Goal: Answer question/provide support: Share knowledge or assist other users

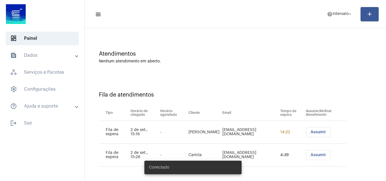
scroll to position [30, 0]
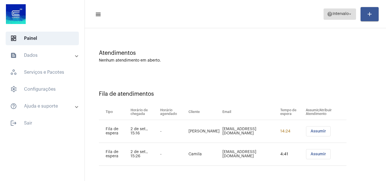
click at [340, 17] on span "help Intervalo arrow_drop_down" at bounding box center [340, 14] width 26 height 10
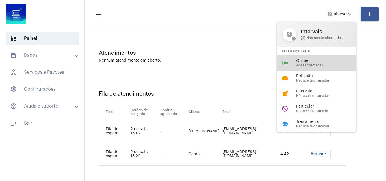
click at [310, 66] on span "Aceita chamadas" at bounding box center [328, 66] width 64 height 4
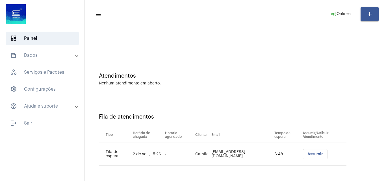
scroll to position [8, 0]
click at [309, 152] on button "Assumir" at bounding box center [315, 154] width 25 height 10
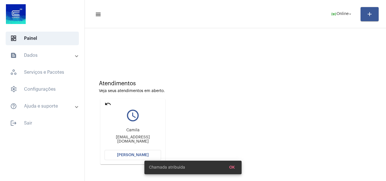
click at [126, 157] on button "[PERSON_NAME]" at bounding box center [132, 155] width 56 height 10
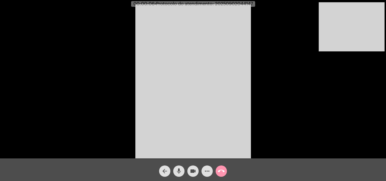
click at [263, 128] on div "Acessando Câmera e Microfone..." at bounding box center [193, 80] width 385 height 158
click at [181, 172] on mat-icon "mic" at bounding box center [178, 171] width 7 height 7
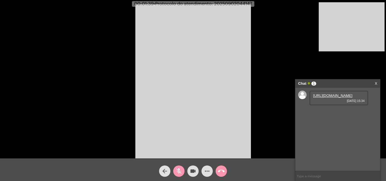
click at [174, 166] on div "mic_off" at bounding box center [179, 170] width 14 height 14
click at [174, 167] on div "mic" at bounding box center [179, 170] width 14 height 14
click at [174, 167] on button "mic_off" at bounding box center [178, 170] width 11 height 11
click at [335, 98] on link "https://neft-transfer-bucket.s3.amazonaws.com/temp-75ca4d07-92ec-264b-af2a-7086…" at bounding box center [332, 95] width 39 height 4
click at [178, 167] on span "mic" at bounding box center [178, 170] width 7 height 11
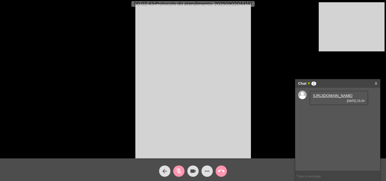
click at [192, 168] on mat-icon "videocam" at bounding box center [192, 171] width 7 height 7
click at [193, 166] on span "videocam_off" at bounding box center [192, 170] width 7 height 11
click at [180, 167] on span "mic_off" at bounding box center [178, 170] width 7 height 11
click at [326, 114] on link "https://neft-transfer-bucket.s3.amazonaws.com/temp-3373e740-5079-d6e5-d5ee-d055…" at bounding box center [332, 112] width 39 height 4
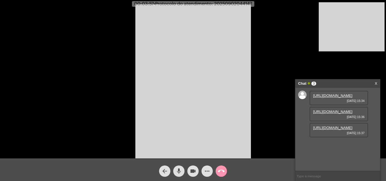
click at [340, 130] on link "https://neft-transfer-bucket.s3.amazonaws.com/temp-6c0756a5-9a2d-e650-62bd-d9b5…" at bounding box center [332, 128] width 39 height 4
click at [180, 172] on mat-icon "mic" at bounding box center [178, 171] width 7 height 7
click at [179, 167] on span "mic_off" at bounding box center [178, 170] width 7 height 11
click at [337, 146] on link "https://neft-transfer-bucket.s3.amazonaws.com/temp-8f549e25-3ad8-9cef-b893-bdcc…" at bounding box center [332, 144] width 39 height 4
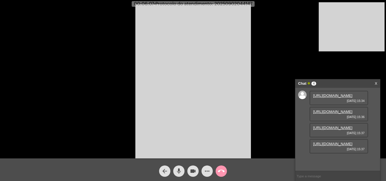
click at [192, 86] on video at bounding box center [192, 81] width 115 height 154
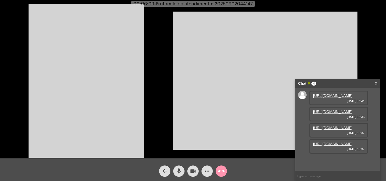
click at [142, 112] on video at bounding box center [86, 81] width 115 height 154
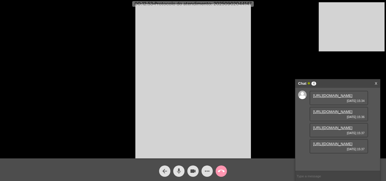
click at [179, 174] on mat-icon "mic" at bounding box center [178, 171] width 7 height 7
click at [180, 173] on mat-icon "mic_off" at bounding box center [178, 171] width 7 height 7
click at [180, 173] on mat-icon "mic" at bounding box center [178, 171] width 7 height 7
click at [189, 171] on button "videocam" at bounding box center [192, 170] width 11 height 11
click at [192, 171] on mat-icon "videocam_off" at bounding box center [192, 171] width 7 height 7
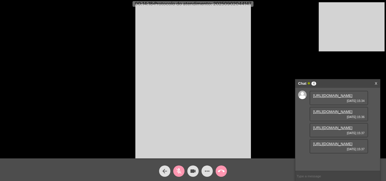
click at [181, 170] on mat-icon "mic_off" at bounding box center [178, 171] width 7 height 7
click at [180, 169] on mat-icon "mic" at bounding box center [178, 171] width 7 height 7
drag, startPoint x: 194, startPoint y: 168, endPoint x: 190, endPoint y: 163, distance: 7.1
click at [194, 169] on mat-icon "videocam" at bounding box center [192, 171] width 7 height 7
click at [190, 170] on mat-icon "videocam_off" at bounding box center [192, 171] width 7 height 7
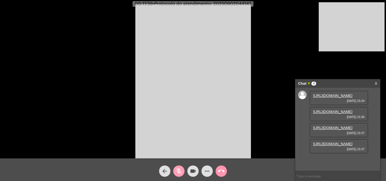
click at [180, 171] on mat-icon "mic_off" at bounding box center [178, 171] width 7 height 7
click at [244, 4] on span "• Protocolo do atendimento: 20250902044147" at bounding box center [203, 4] width 98 height 5
copy span "20250902044147"
click at [326, 179] on input "text" at bounding box center [337, 176] width 85 height 10
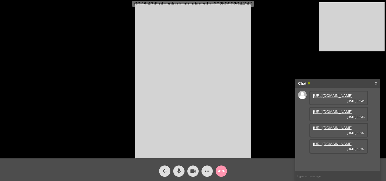
paste input "20250902044147"
type input "20250902044147"
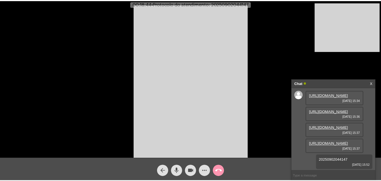
scroll to position [50, 0]
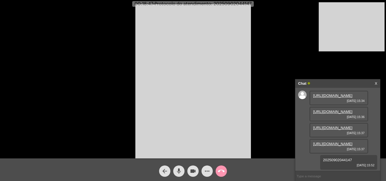
click at [221, 170] on mat-icon "call_end" at bounding box center [221, 171] width 7 height 7
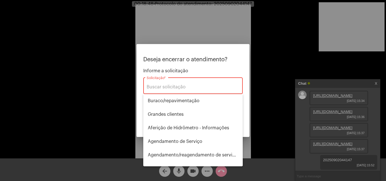
click at [192, 90] on div "Solicitação *" at bounding box center [193, 85] width 93 height 18
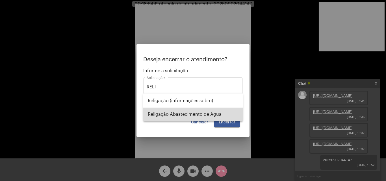
click at [197, 112] on span "Religação Abastecimento de Água" at bounding box center [193, 115] width 90 height 14
type input "Religação Abastecimento de Água"
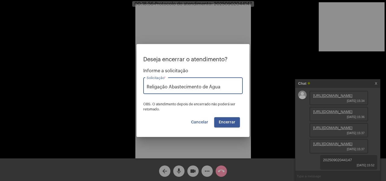
click at [229, 123] on span "Encerrar" at bounding box center [227, 122] width 17 height 4
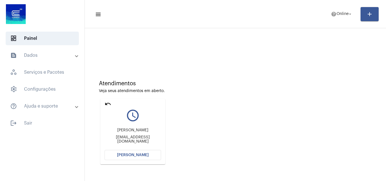
click at [146, 156] on span "Abrir Chamada" at bounding box center [133, 155] width 32 height 4
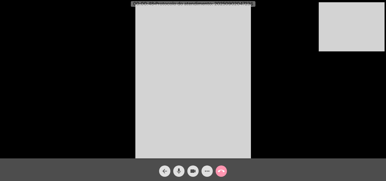
click at [299, 96] on div "Acessando Câmera e Microfone..." at bounding box center [193, 80] width 385 height 158
click at [219, 171] on mat-icon "call_end" at bounding box center [221, 171] width 7 height 7
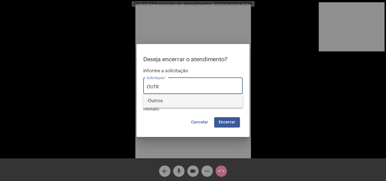
click at [189, 95] on span "Outros" at bounding box center [193, 101] width 90 height 14
type input "Outros"
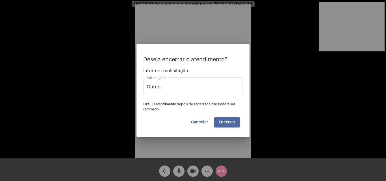
click at [223, 121] on span "Encerrar" at bounding box center [227, 122] width 17 height 4
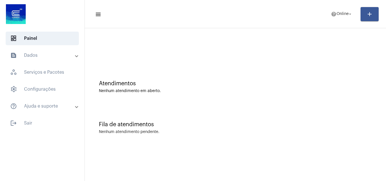
click at [343, 20] on mat-toolbar-row "menu help Online arrow_drop_down add" at bounding box center [235, 14] width 301 height 18
click at [342, 13] on span "Online" at bounding box center [342, 14] width 12 height 4
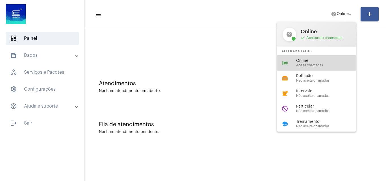
click at [316, 63] on span "Online" at bounding box center [328, 61] width 64 height 4
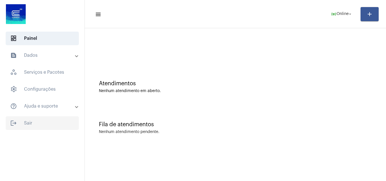
click at [34, 124] on span "logout Sair" at bounding box center [42, 123] width 73 height 14
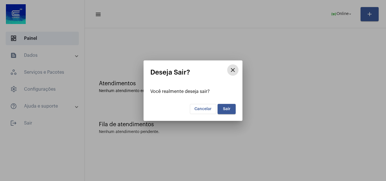
click at [226, 110] on span "Sair" at bounding box center [227, 109] width 8 height 4
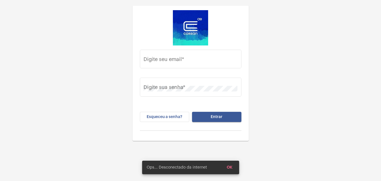
type input "juliana.inacio@operacaocorsan.com.br"
